Goal: Task Accomplishment & Management: Manage account settings

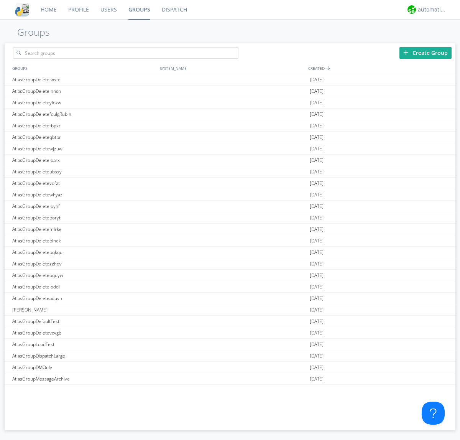
click at [426, 53] on div "Create Group" at bounding box center [426, 53] width 52 height 12
click at [139, 10] on link "Groups" at bounding box center [139, 9] width 33 height 19
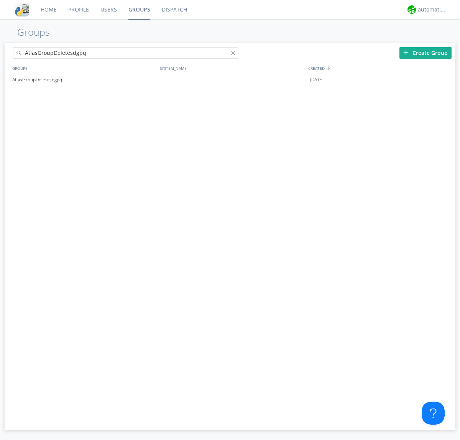
type input "AtlasGroupDeletesdgpq"
click at [235, 54] on div at bounding box center [235, 55] width 8 height 8
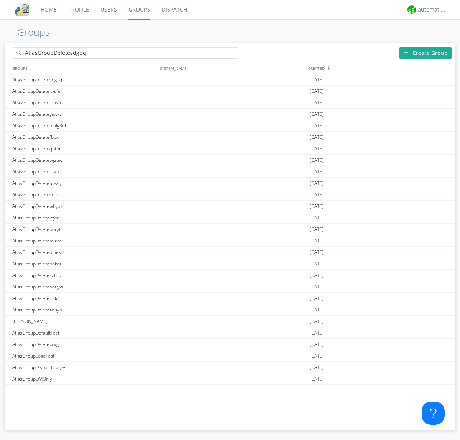
type input "AtlasGroupDeletesdgpq"
click at [84, 79] on div "AtlasGroupDeletesdgpq" at bounding box center [84, 79] width 148 height 11
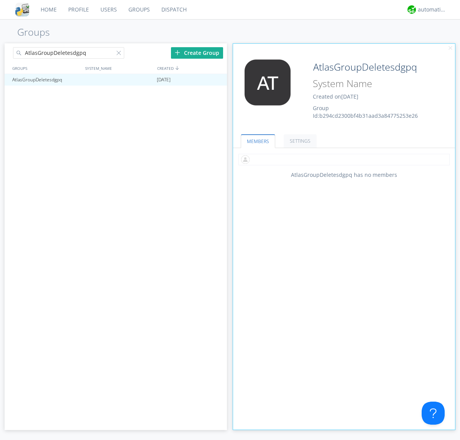
click at [344, 159] on input "text" at bounding box center [344, 160] width 211 height 12
type input "automation+atlas0005"
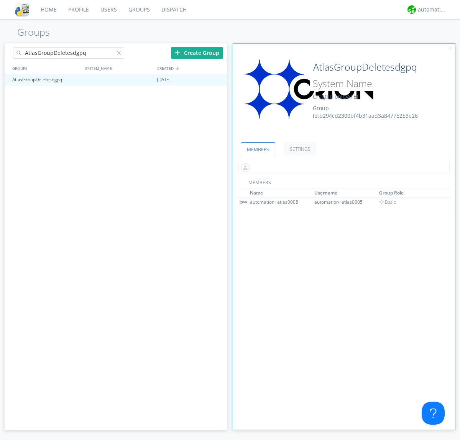
click at [343, 167] on input "text" at bounding box center [344, 168] width 211 height 12
type input "automation+atlas0004"
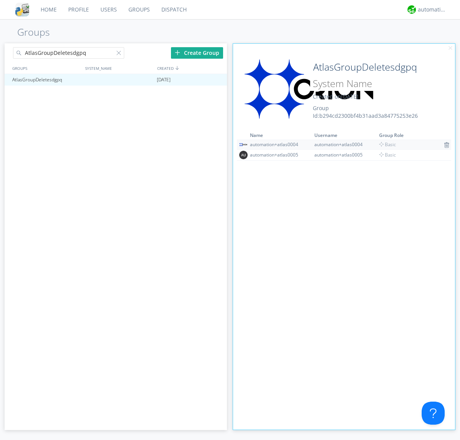
click at [444, 145] on img at bounding box center [446, 145] width 5 height 6
click at [217, 80] on div at bounding box center [218, 80] width 8 height 6
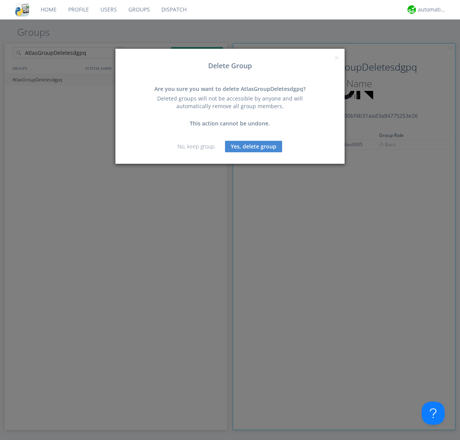
click at [254, 146] on button "Yes, delete group" at bounding box center [253, 147] width 57 height 12
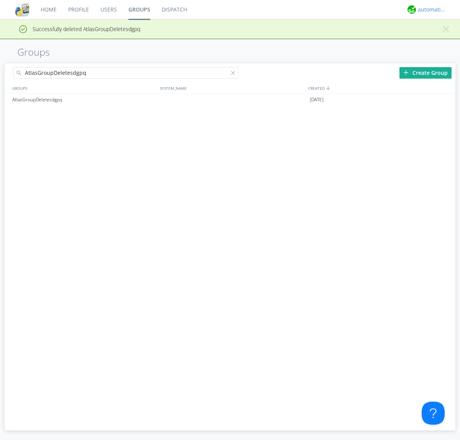
click at [430, 10] on div "automation+atlas" at bounding box center [432, 10] width 29 height 8
click at [436, 40] on div "Log Out" at bounding box center [437, 41] width 40 height 14
